Goal: Task Accomplishment & Management: Use online tool/utility

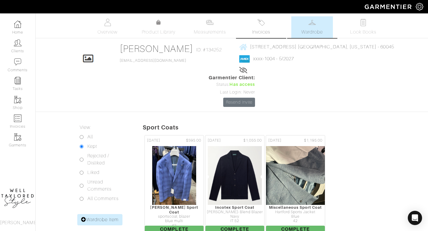
click at [272, 29] on link "Invoices" at bounding box center [261, 27] width 42 height 22
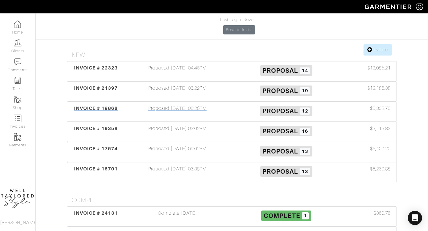
scroll to position [74, 0]
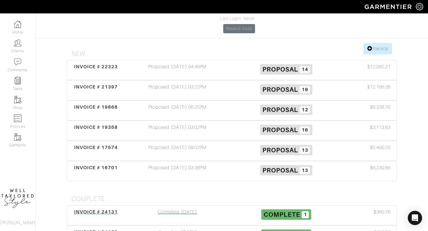
click at [201, 209] on div "Complete 07/29/25" at bounding box center [177, 216] width 109 height 14
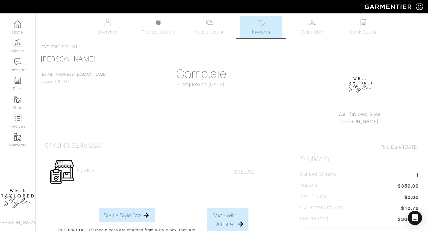
click at [259, 22] on img at bounding box center [260, 22] width 7 height 7
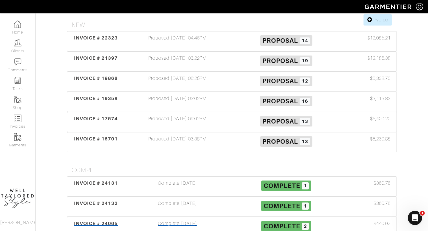
click at [182, 220] on div "Complete 07/08/25" at bounding box center [177, 227] width 109 height 14
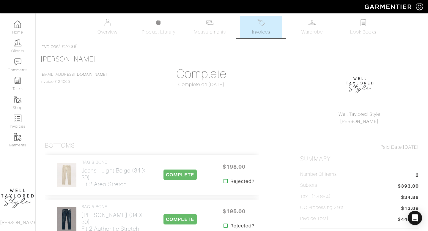
click at [260, 38] on link "Invoices" at bounding box center [261, 27] width 42 height 22
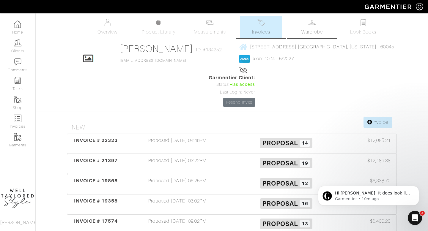
click at [316, 34] on span "Wardrobe" at bounding box center [311, 32] width 21 height 7
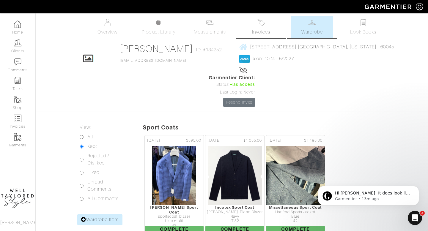
click at [263, 30] on span "Invoices" at bounding box center [261, 32] width 18 height 7
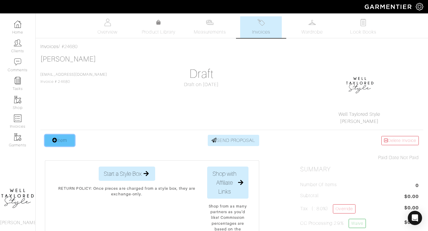
click at [66, 137] on link "Item" at bounding box center [60, 140] width 30 height 11
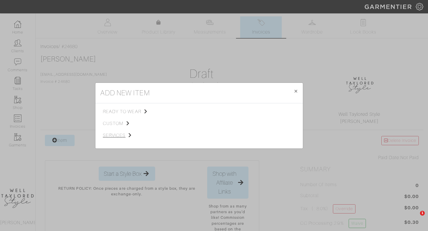
click at [118, 134] on span "services" at bounding box center [133, 135] width 60 height 7
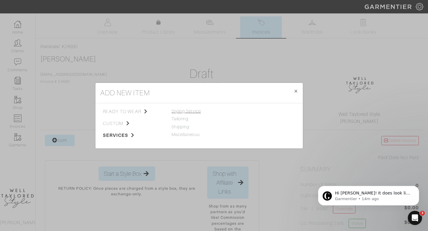
click at [186, 113] on span "Styling Service" at bounding box center [185, 111] width 29 height 5
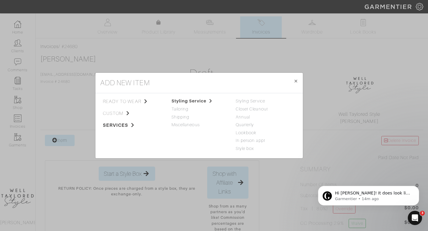
click at [252, 105] on div "Styling Service Closet Cleanout Annual Quarterly Lookbook In person appt Style …" at bounding box center [263, 125] width 55 height 54
click at [251, 104] on div "Styling Service" at bounding box center [263, 101] width 55 height 7
click at [250, 102] on link "Styling Service" at bounding box center [250, 101] width 29 height 5
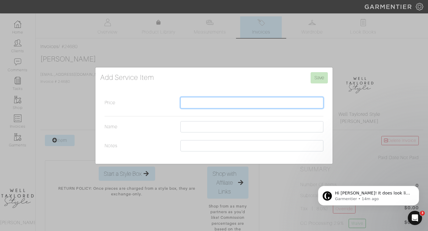
click at [250, 107] on input "Price" at bounding box center [251, 102] width 143 height 11
type input "700"
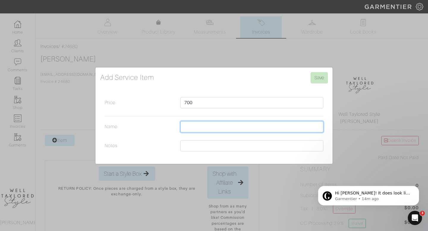
type input "L"
click at [183, 127] on input "LINKS PLUS STYLE BOX" at bounding box center [251, 126] width 143 height 11
click at [268, 128] on input "SOURCING LINKS PLUS STYLE BOX" at bounding box center [251, 126] width 143 height 11
type input "SOURCING LINKS PLUS STYLE BOX (2HRS)"
click at [321, 83] on form "Add Service Item Save Price 700 Name SOURCING LINKS PLUS STYLE BOX (2HRS) Notes" at bounding box center [214, 113] width 228 height 82
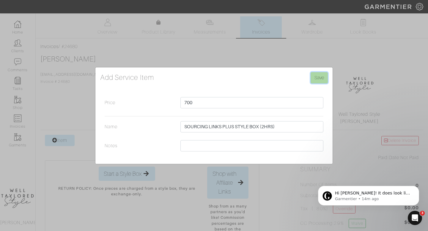
click at [320, 76] on input "Save" at bounding box center [318, 77] width 17 height 11
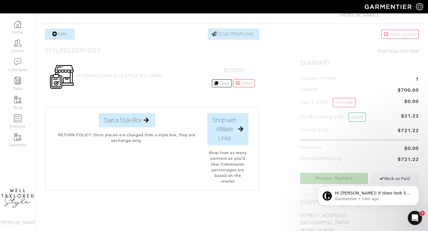
click at [316, 178] on body "Hi [PERSON_NAME]! It does look like they all show up in the wardrobe - fortunat…" at bounding box center [368, 194] width 114 height 37
click at [311, 181] on body "Hi [PERSON_NAME]! It does look like they all show up in the wardrobe - fortunat…" at bounding box center [368, 194] width 114 height 37
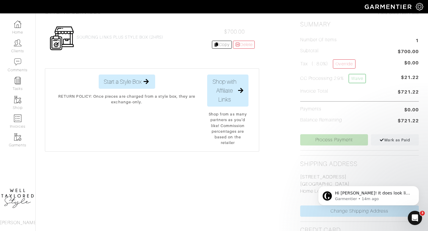
scroll to position [152, 0]
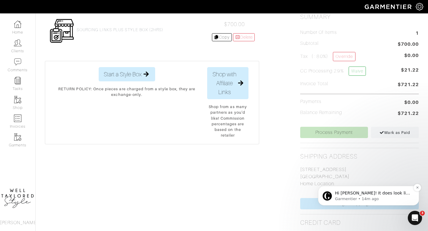
click at [392, 190] on div "Hi [PERSON_NAME]! It does look like they all show up in the wardrobe - fortunat…" at bounding box center [368, 196] width 92 height 12
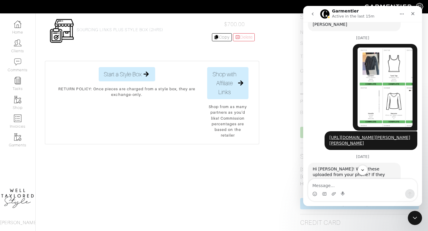
scroll to position [271, 0]
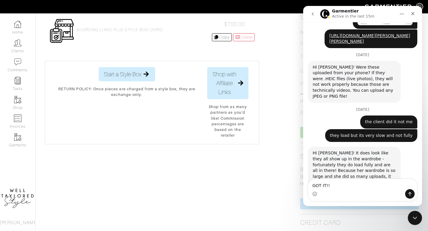
type textarea "GOT IT!!!"
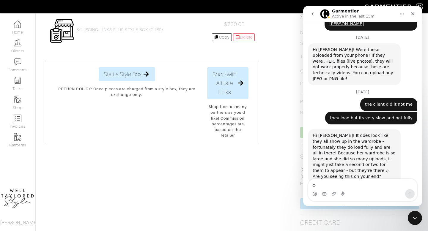
type textarea "OK"
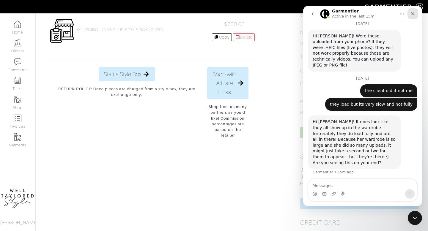
click at [409, 13] on div "Close" at bounding box center [412, 13] width 11 height 11
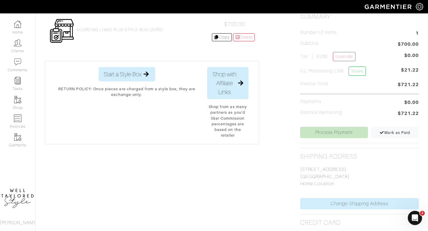
scroll to position [140, 0]
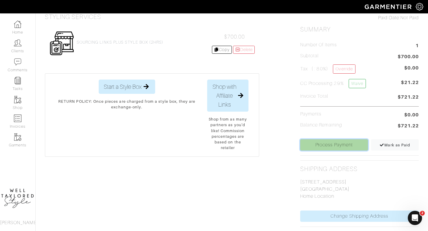
click at [340, 148] on link "Process Payment" at bounding box center [334, 144] width 68 height 11
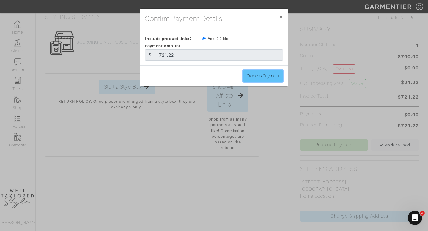
click at [257, 74] on input "Process Payment" at bounding box center [263, 75] width 40 height 11
type input "Process Payment"
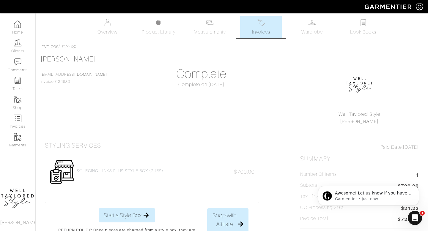
scroll to position [0, 0]
